Goal: Transaction & Acquisition: Purchase product/service

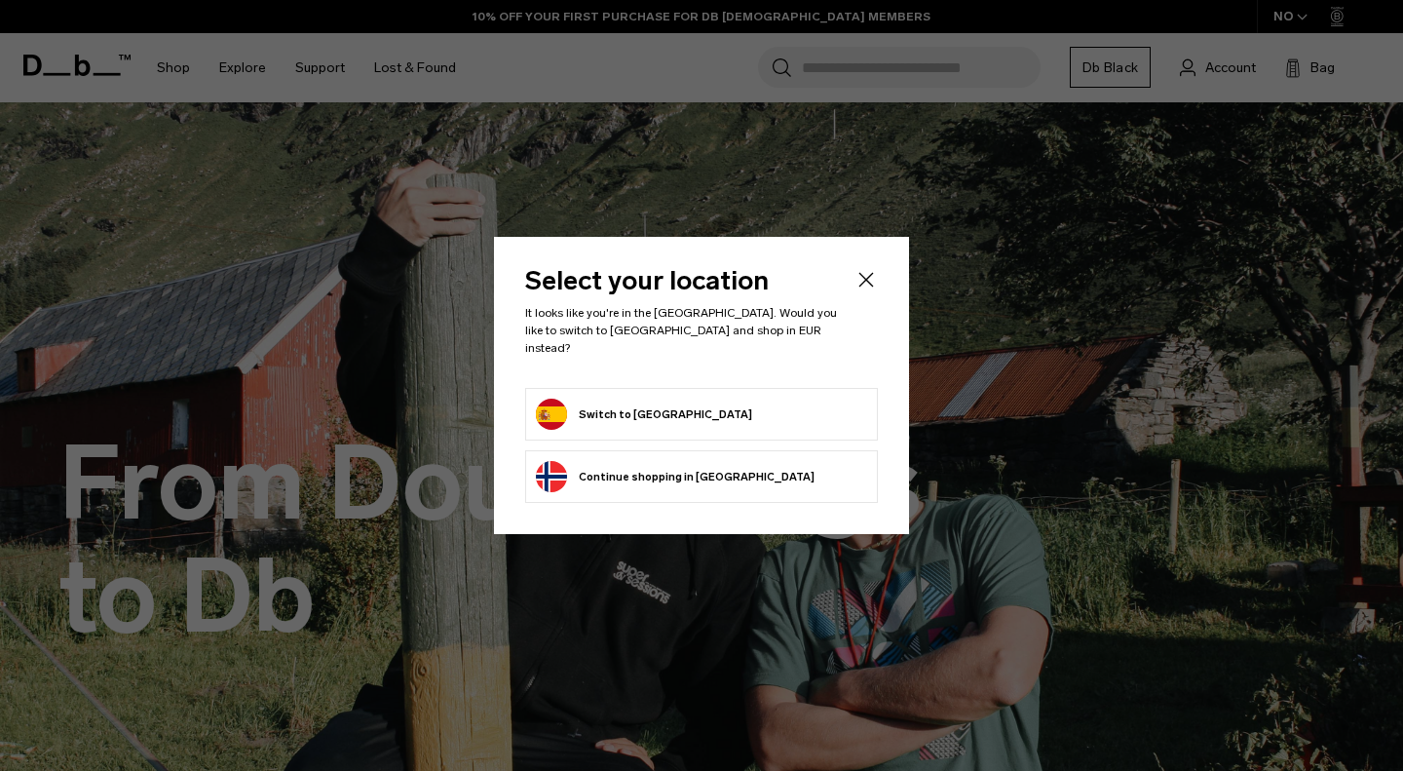
click at [681, 404] on form "Switch to [GEOGRAPHIC_DATA]" at bounding box center [701, 414] width 331 height 31
click at [537, 408] on button "Switch to [GEOGRAPHIC_DATA]" at bounding box center [644, 414] width 216 height 31
click at [552, 406] on button "Switch to [GEOGRAPHIC_DATA]" at bounding box center [644, 414] width 216 height 31
click at [862, 291] on icon "Close" at bounding box center [866, 279] width 23 height 23
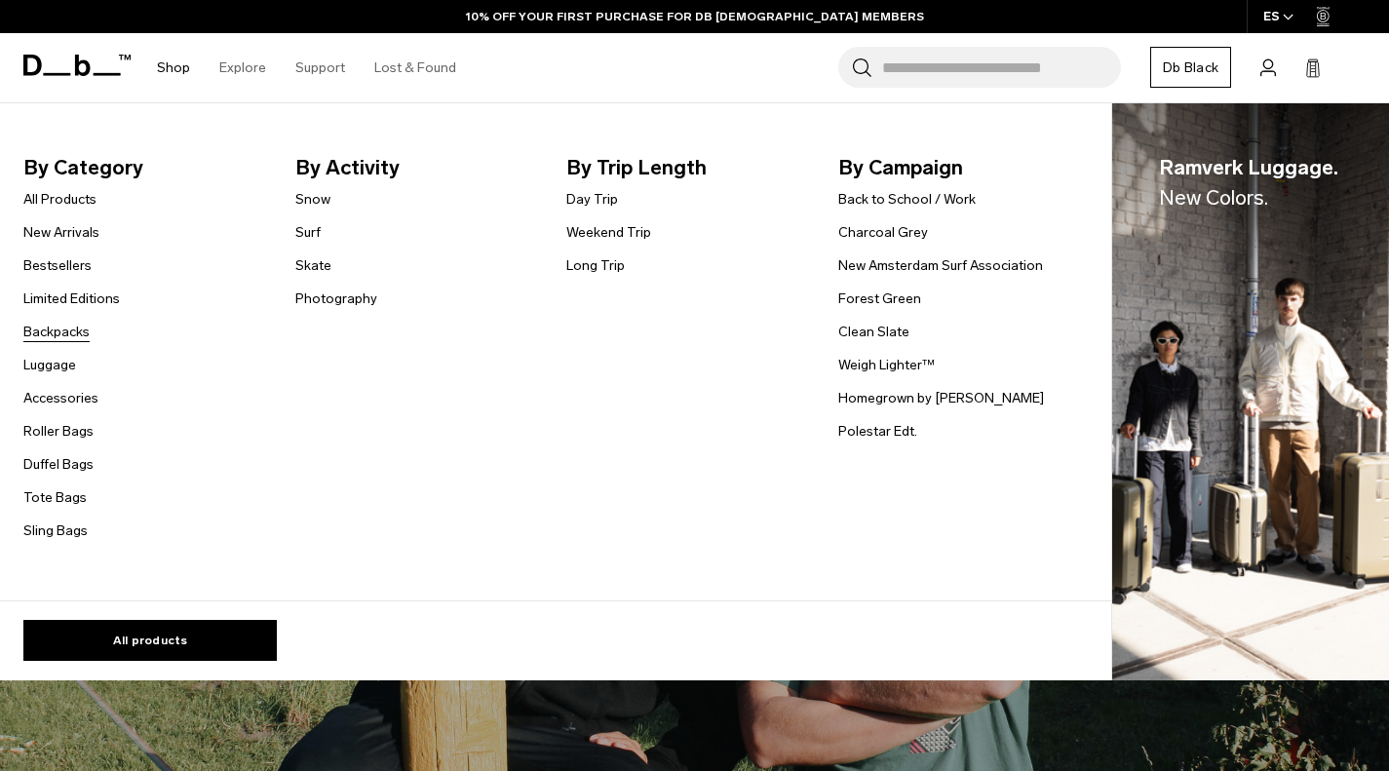
click at [56, 335] on link "Backpacks" at bounding box center [56, 332] width 66 height 20
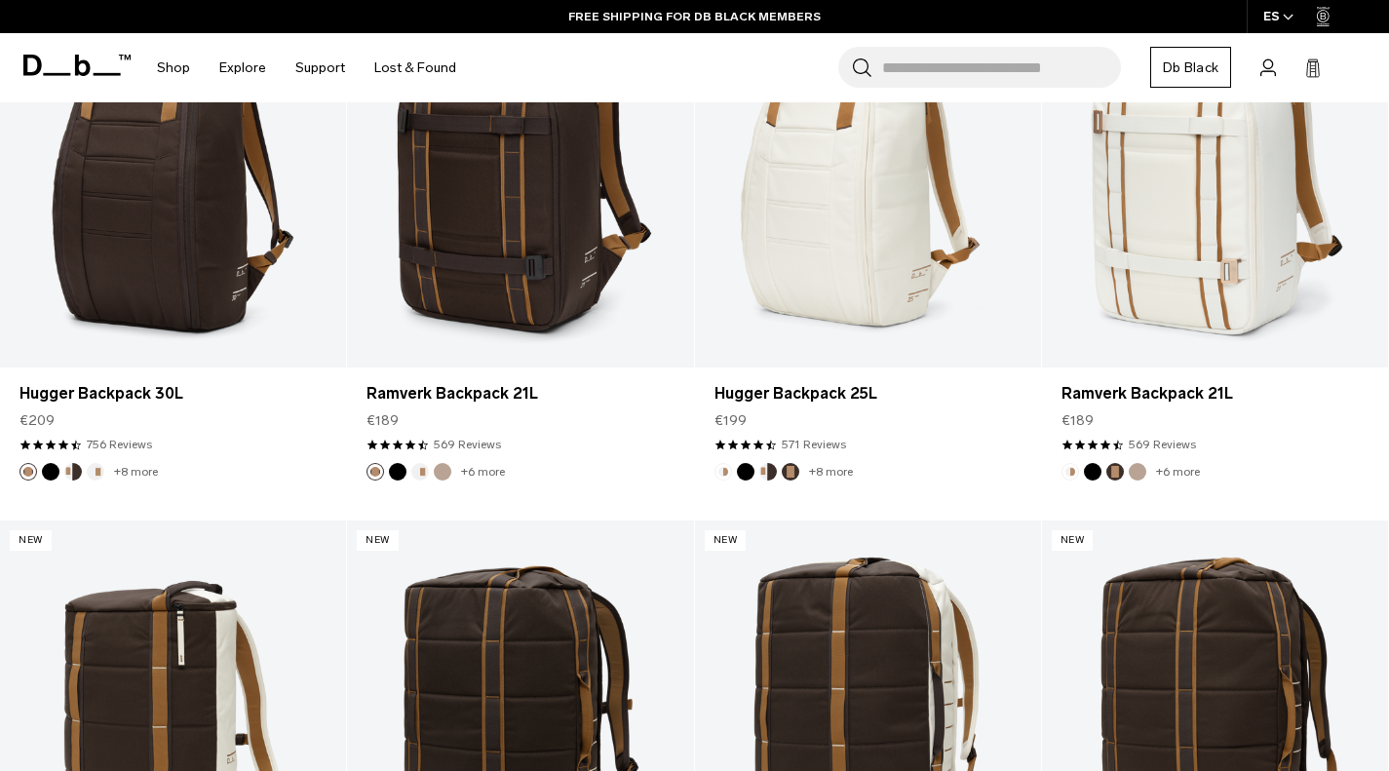
scroll to position [318, 0]
